Goal: Information Seeking & Learning: Learn about a topic

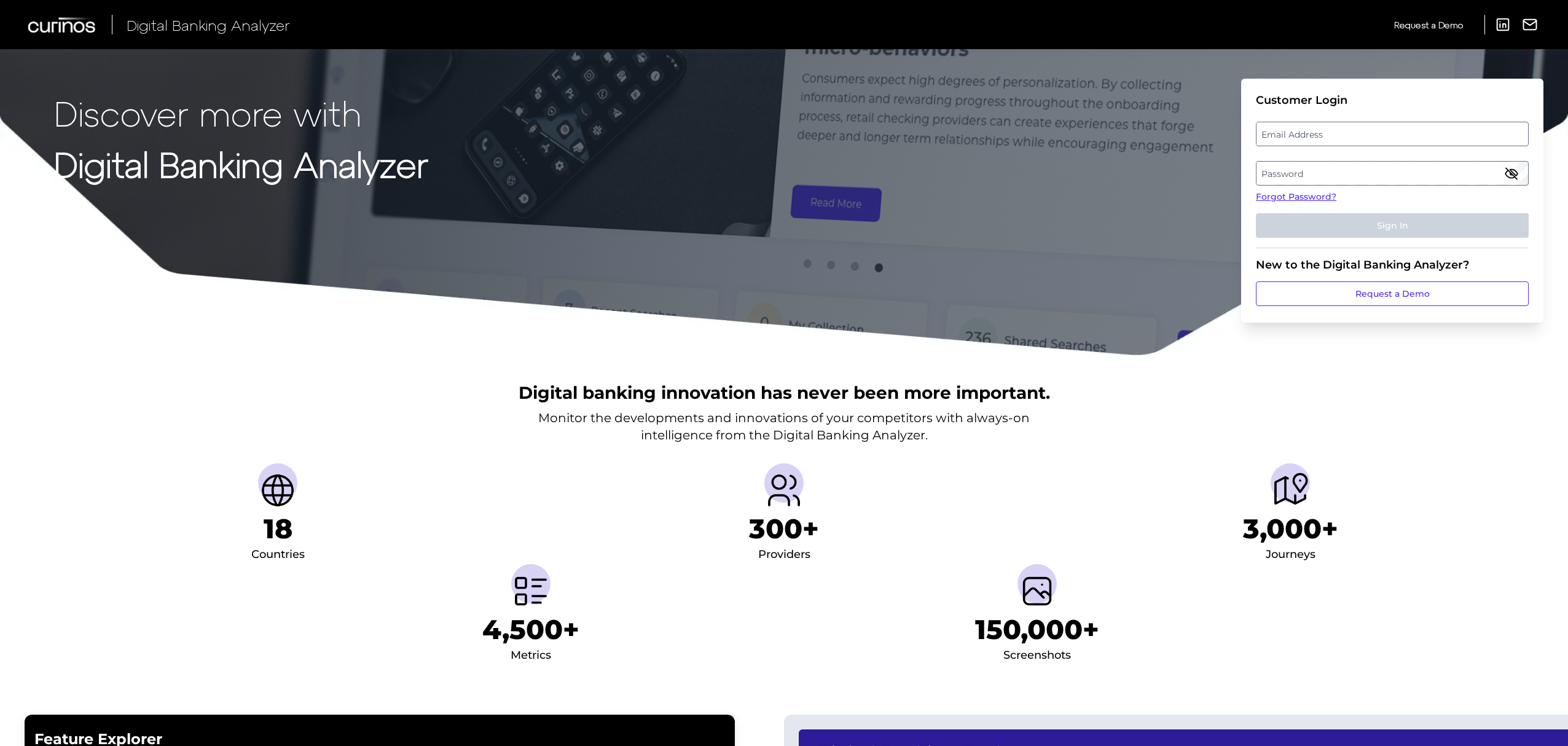
click at [1434, 134] on label "Email Address" at bounding box center [1392, 134] width 271 height 22
click at [1434, 134] on input "email" at bounding box center [1392, 134] width 273 height 24
click at [1434, 134] on input "Email Address" at bounding box center [1392, 134] width 273 height 24
type input "[PERSON_NAME][EMAIL_ADDRESS][PERSON_NAME][DOMAIN_NAME]"
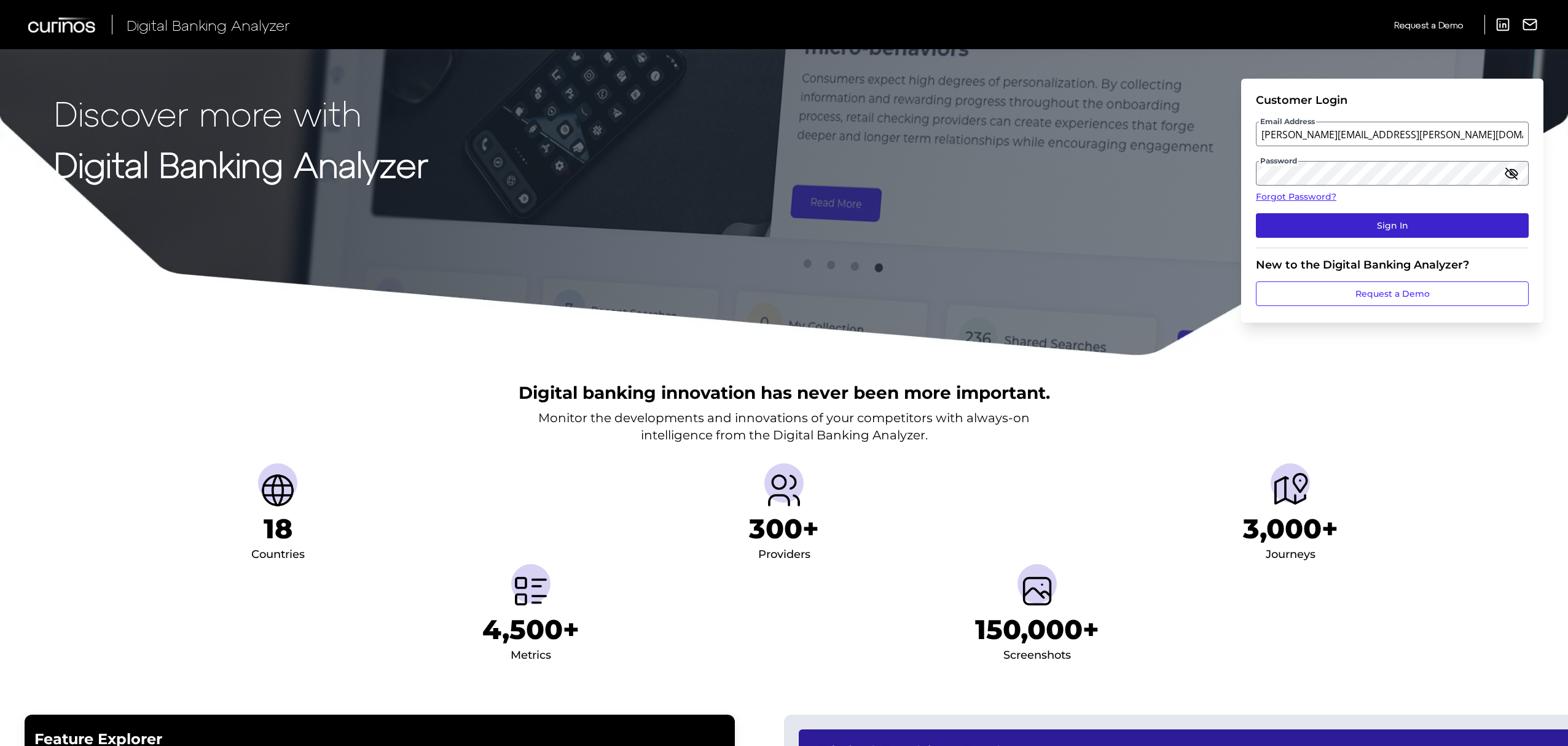
click at [1369, 230] on button "Sign In" at bounding box center [1392, 225] width 273 height 24
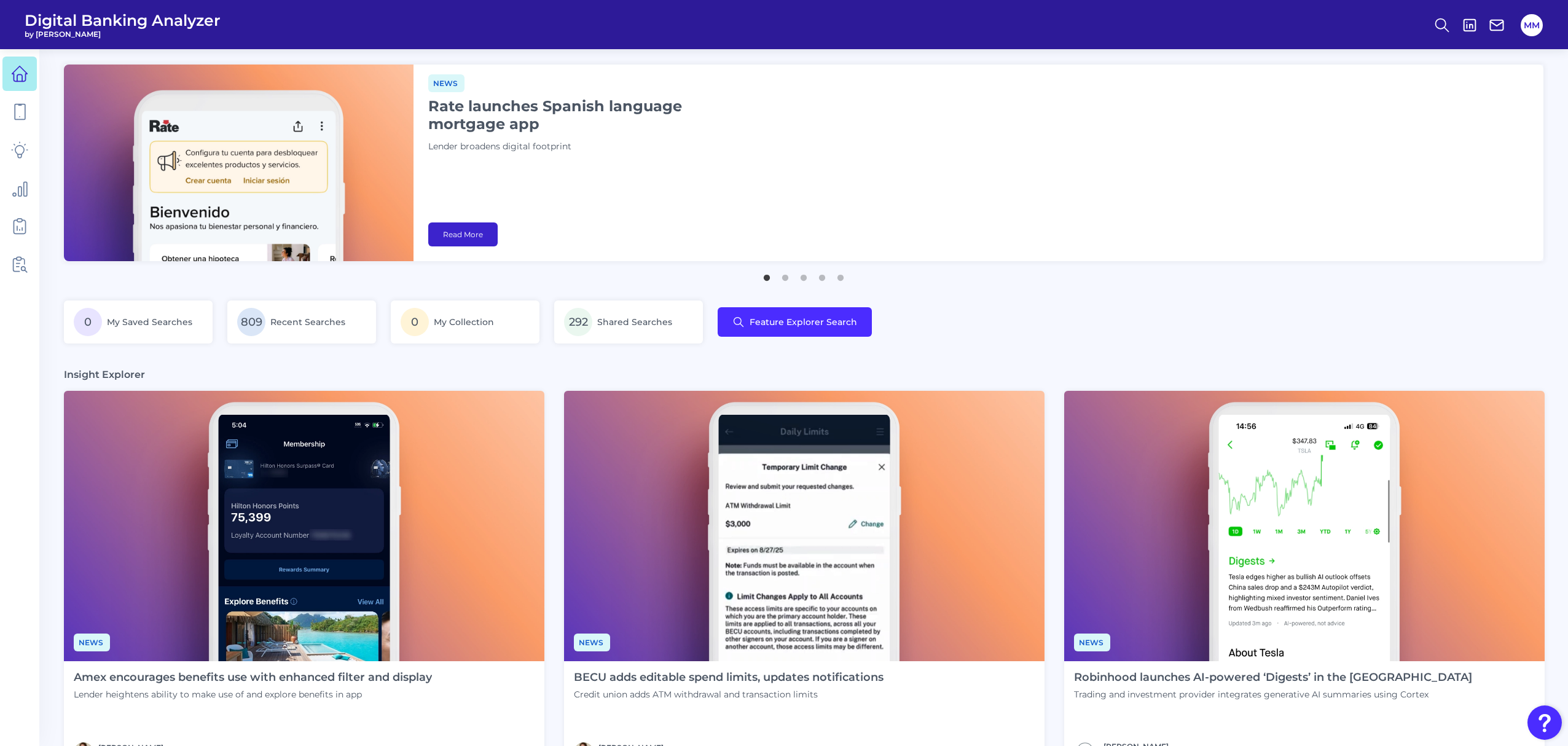
click at [472, 235] on link "Read More" at bounding box center [463, 234] width 69 height 24
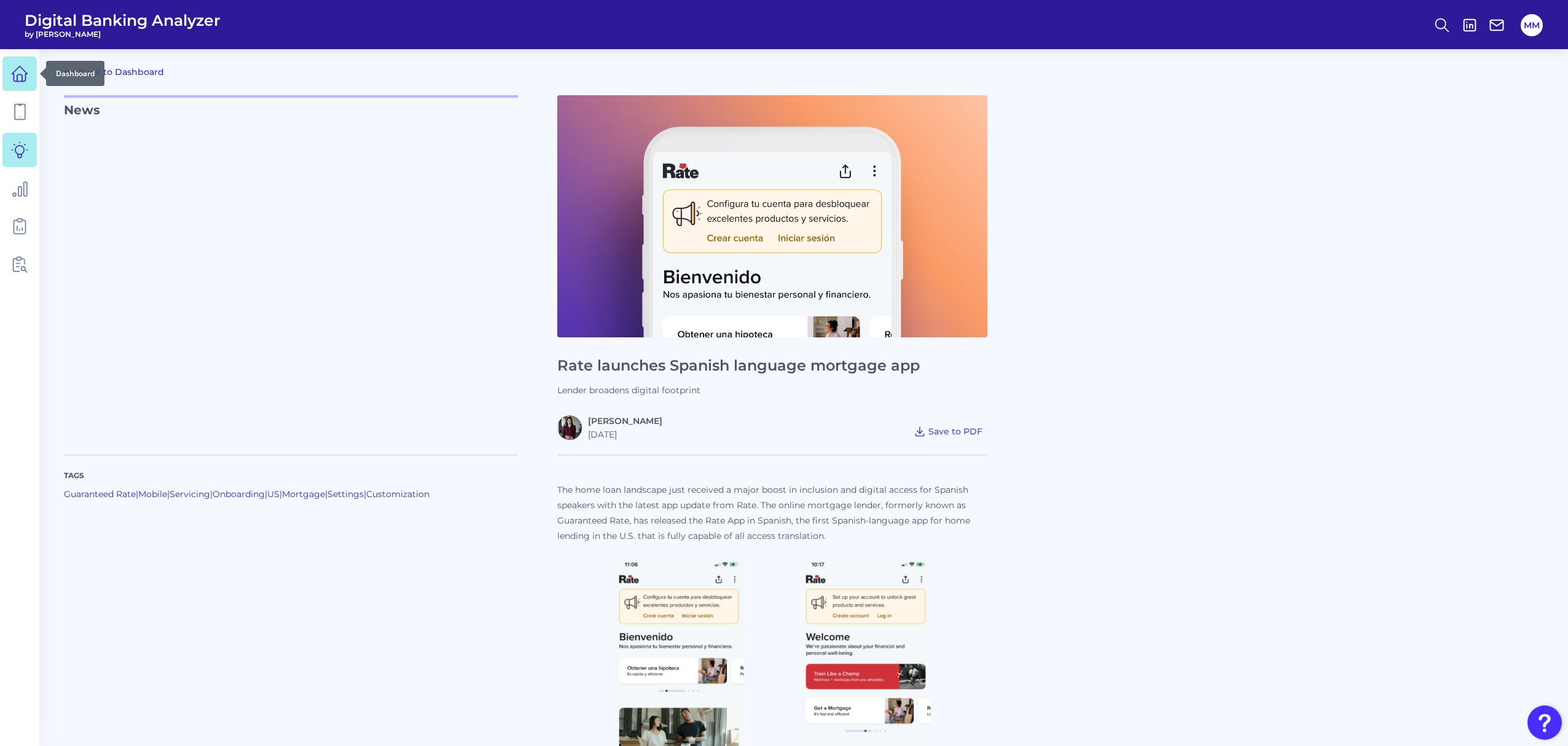
click at [19, 69] on icon at bounding box center [19, 74] width 17 height 17
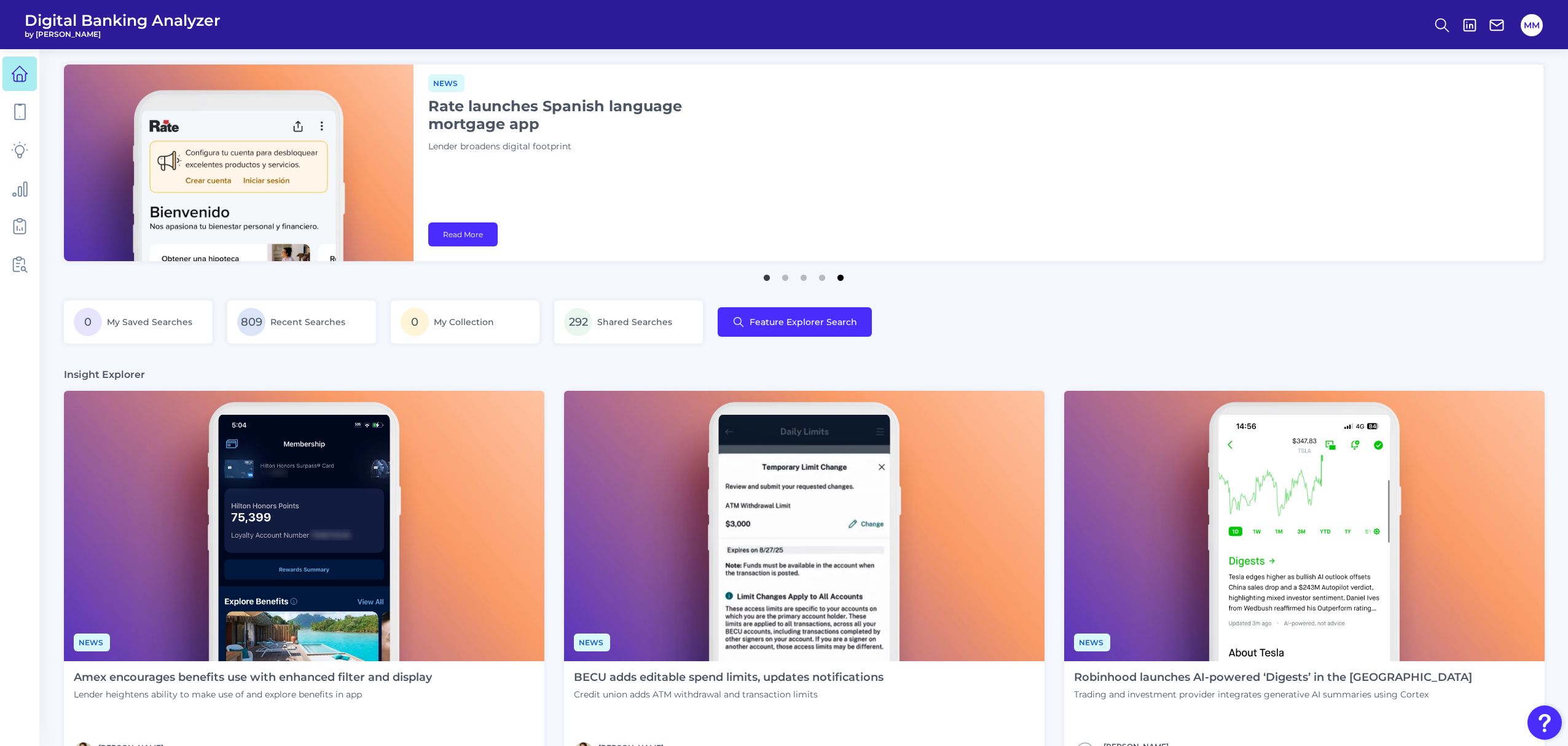
click at [841, 278] on button "5" at bounding box center [841, 275] width 13 height 13
